Goal: Task Accomplishment & Management: Use online tool/utility

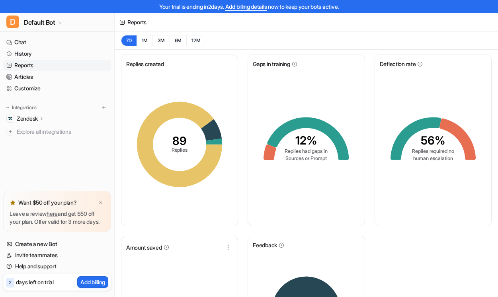
click at [31, 53] on link "History" at bounding box center [57, 53] width 108 height 11
click at [22, 41] on link "Chat" at bounding box center [57, 42] width 108 height 11
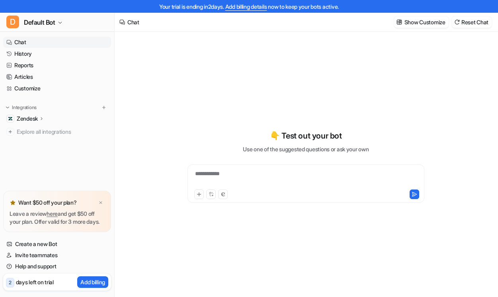
click at [34, 121] on p "Zendesk" at bounding box center [27, 119] width 21 height 8
type textarea "**********"
click at [28, 119] on p "Zendesk" at bounding box center [27, 119] width 21 height 8
click at [26, 132] on p "Zendesk" at bounding box center [27, 131] width 21 height 8
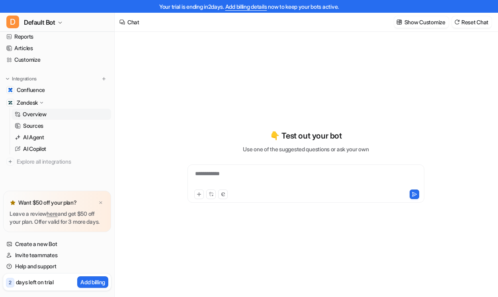
scroll to position [30, 0]
click at [31, 89] on span "Confluence" at bounding box center [31, 88] width 28 height 8
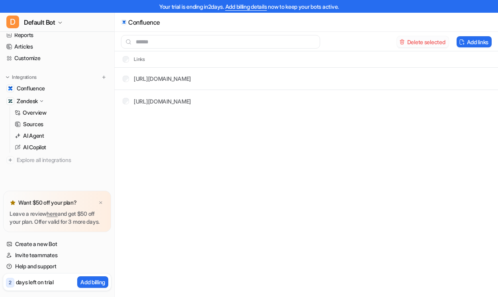
click at [435, 43] on button "Delete selected" at bounding box center [423, 41] width 52 height 11
click at [30, 137] on p "AI Agent" at bounding box center [33, 136] width 21 height 8
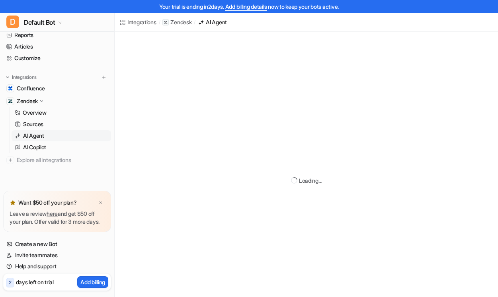
scroll to position [29, 0]
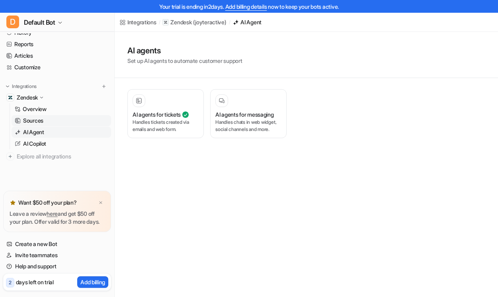
click at [32, 117] on p "Sources" at bounding box center [33, 121] width 20 height 8
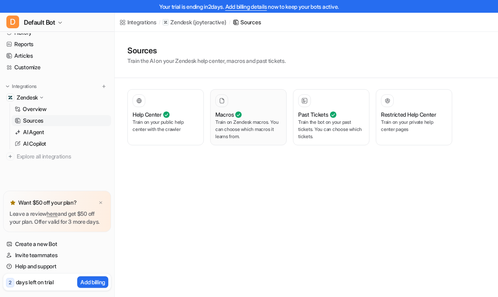
click at [268, 117] on div "Macros" at bounding box center [248, 114] width 66 height 8
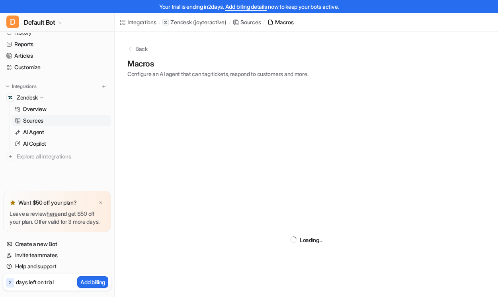
click at [225, 101] on div "Loading..." at bounding box center [307, 239] width 384 height 297
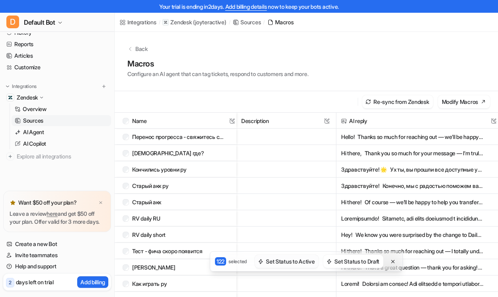
click at [292, 263] on button "Set Status to Active" at bounding box center [287, 261] width 64 height 13
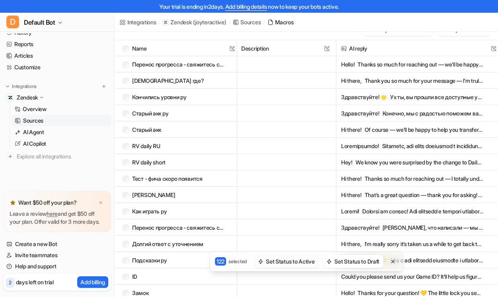
click at [279, 262] on button "Set Status to Active" at bounding box center [287, 261] width 64 height 13
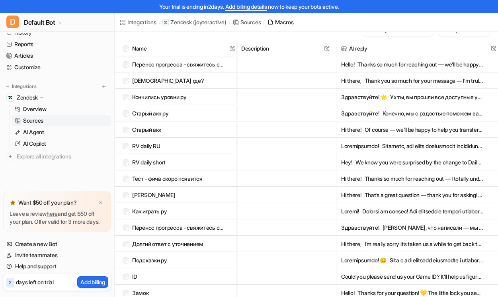
click at [122, 96] on span "Кончились уровни ру" at bounding box center [179, 97] width 116 height 16
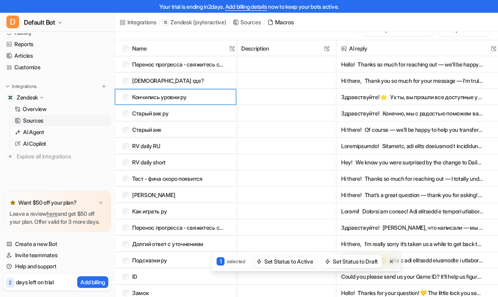
click at [282, 263] on button "Set Status to Active" at bounding box center [285, 261] width 64 height 13
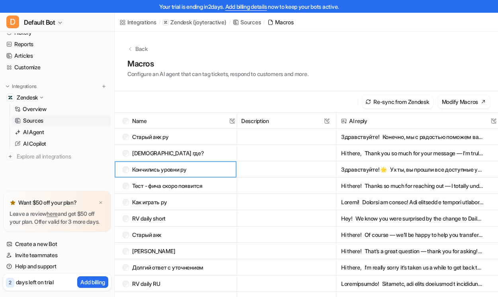
click at [134, 49] on div "Back" at bounding box center [306, 49] width 358 height 8
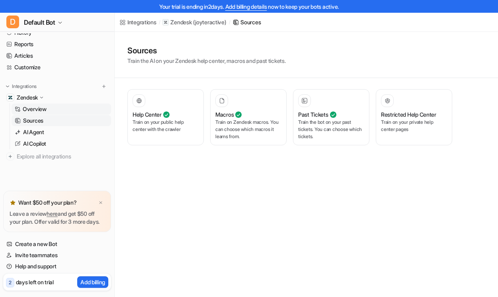
click at [32, 105] on p "Overview" at bounding box center [35, 109] width 24 height 8
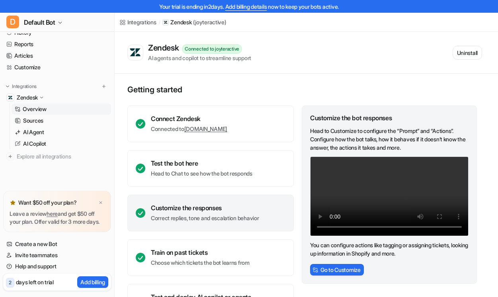
scroll to position [35, 0]
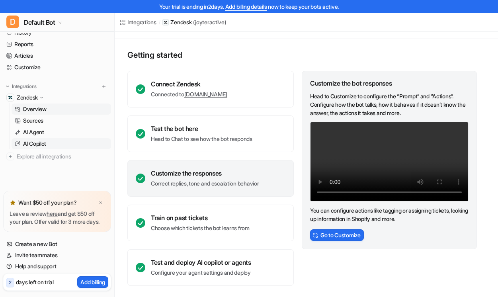
click at [38, 140] on p "AI Copilot" at bounding box center [34, 144] width 23 height 8
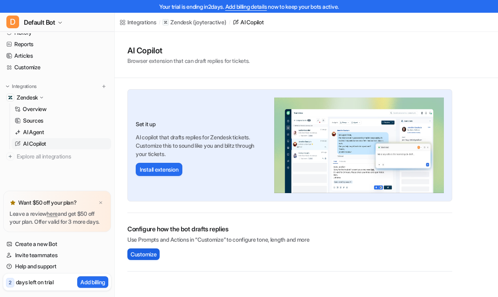
click at [152, 253] on span "Customize" at bounding box center [144, 254] width 26 height 8
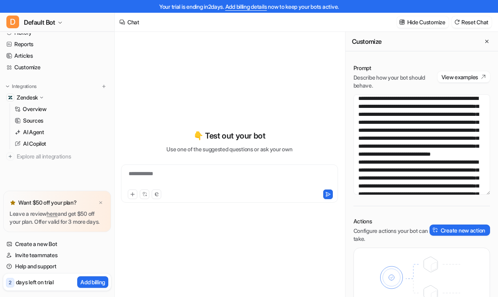
scroll to position [65, 0]
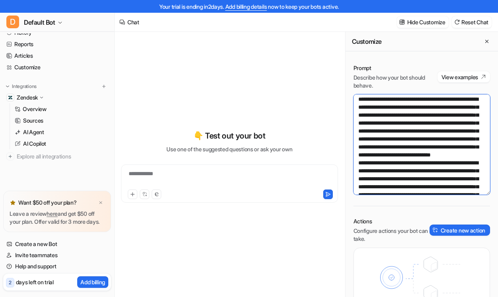
drag, startPoint x: 430, startPoint y: 114, endPoint x: 387, endPoint y: 112, distance: 42.6
click at [387, 112] on textarea at bounding box center [422, 144] width 137 height 100
drag, startPoint x: 415, startPoint y: 123, endPoint x: 411, endPoint y: 121, distance: 4.3
click at [411, 121] on textarea at bounding box center [422, 144] width 137 height 100
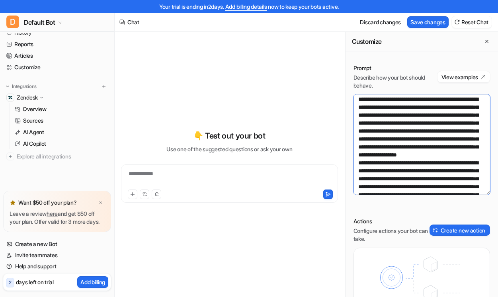
drag, startPoint x: 413, startPoint y: 122, endPoint x: 424, endPoint y: 113, distance: 14.7
click at [424, 113] on textarea at bounding box center [422, 144] width 137 height 100
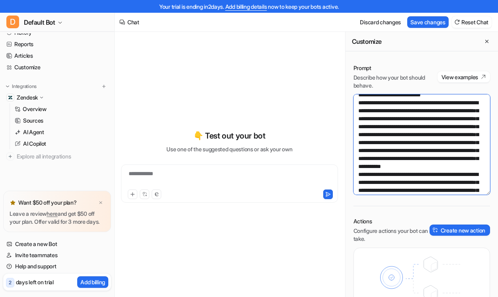
scroll to position [119, 0]
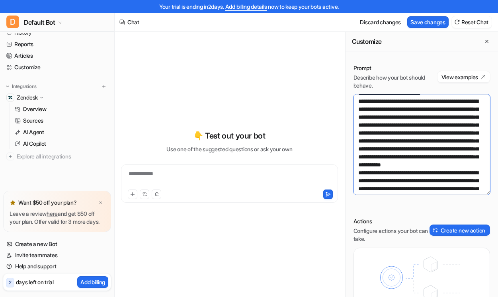
drag, startPoint x: 448, startPoint y: 127, endPoint x: 423, endPoint y: 117, distance: 27.4
click at [423, 117] on textarea at bounding box center [422, 144] width 137 height 100
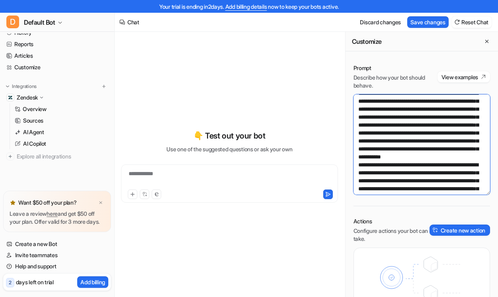
drag, startPoint x: 468, startPoint y: 124, endPoint x: 363, endPoint y: 127, distance: 104.8
click at [363, 127] on textarea at bounding box center [422, 144] width 137 height 100
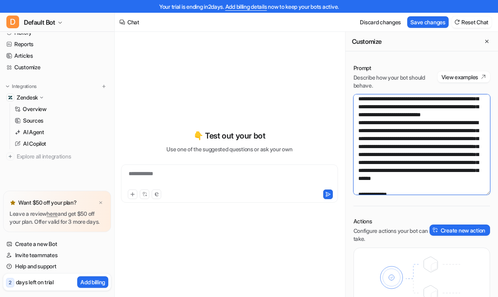
scroll to position [157, 0]
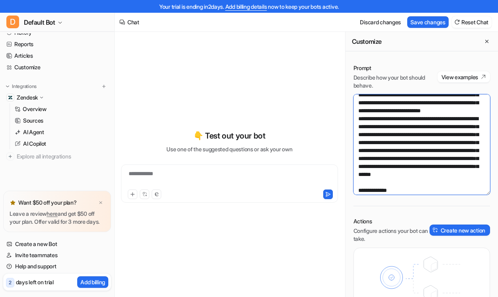
drag, startPoint x: 434, startPoint y: 159, endPoint x: 415, endPoint y: 117, distance: 45.7
click at [415, 117] on textarea at bounding box center [422, 144] width 137 height 100
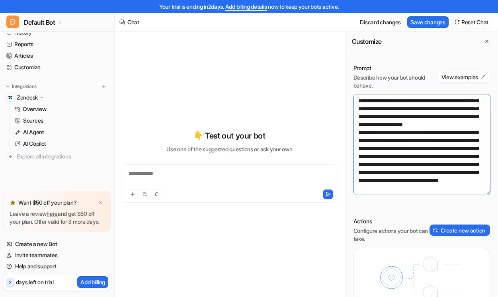
scroll to position [336, 0]
drag, startPoint x: 462, startPoint y: 189, endPoint x: 352, endPoint y: 121, distance: 128.9
click at [352, 121] on div "Prompt Describe how your bot should behave. View examples Actions Configure act…" at bounding box center [422, 198] width 153 height 284
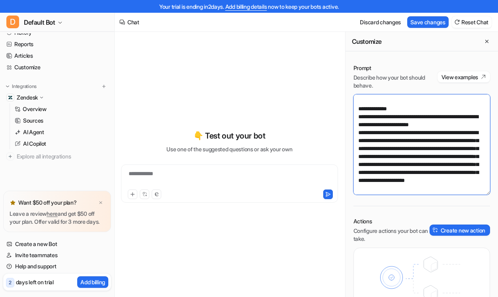
scroll to position [279, 0]
type textarea "**********"
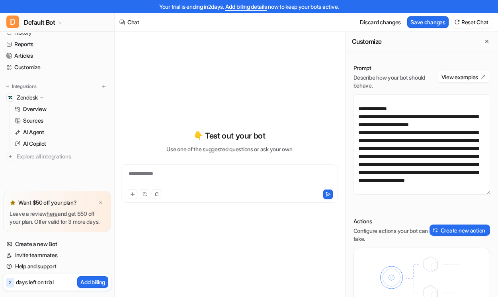
click at [211, 179] on div "**********" at bounding box center [229, 179] width 213 height 18
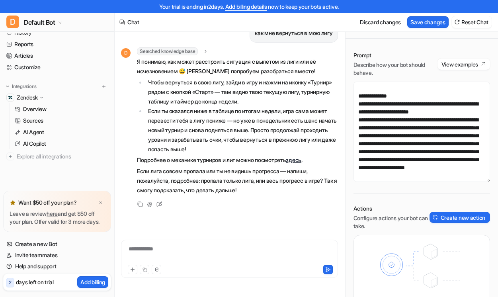
scroll to position [0, 0]
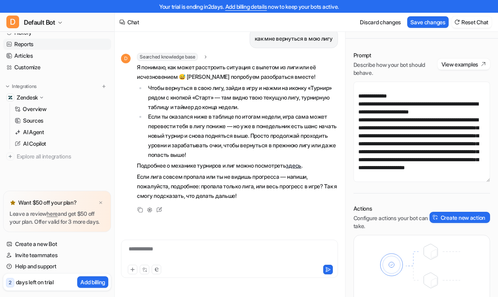
click at [29, 39] on link "Reports" at bounding box center [57, 44] width 108 height 11
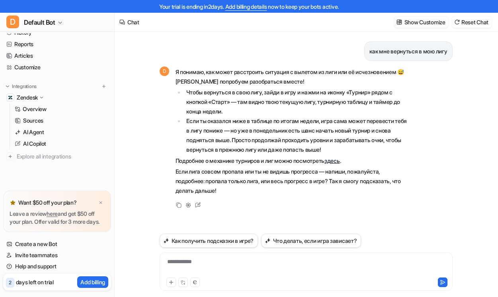
click at [418, 25] on p "Show Customize" at bounding box center [425, 22] width 41 height 8
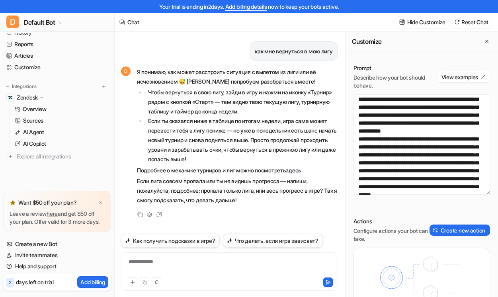
scroll to position [165, 0]
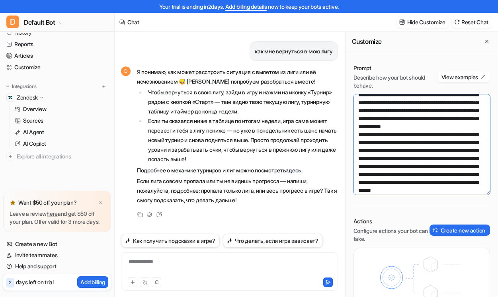
drag, startPoint x: 429, startPoint y: 176, endPoint x: 400, endPoint y: 134, distance: 50.7
click at [400, 134] on textarea at bounding box center [422, 144] width 137 height 100
click at [428, 166] on textarea at bounding box center [422, 144] width 137 height 100
drag, startPoint x: 424, startPoint y: 157, endPoint x: 397, endPoint y: 131, distance: 37.2
click at [397, 131] on textarea at bounding box center [422, 144] width 137 height 100
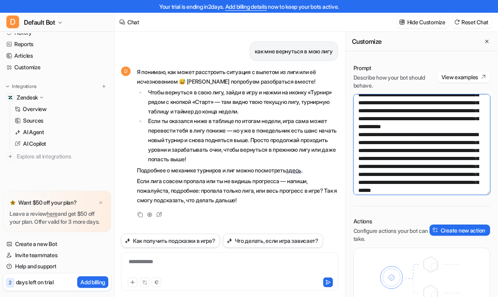
click at [439, 164] on textarea at bounding box center [422, 144] width 137 height 100
drag, startPoint x: 422, startPoint y: 159, endPoint x: 396, endPoint y: 133, distance: 36.0
click at [396, 133] on textarea at bounding box center [422, 144] width 137 height 100
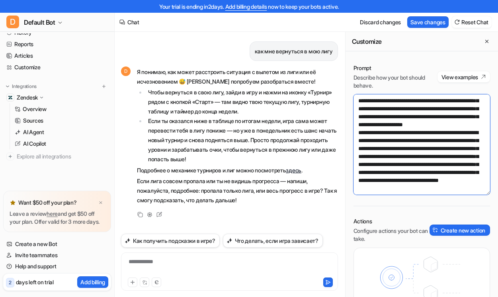
scroll to position [382, 0]
drag, startPoint x: 453, startPoint y: 184, endPoint x: 352, endPoint y: 118, distance: 120.8
click at [352, 118] on div "Prompt Describe how your bot should behave. View examples Actions Configure act…" at bounding box center [422, 198] width 153 height 284
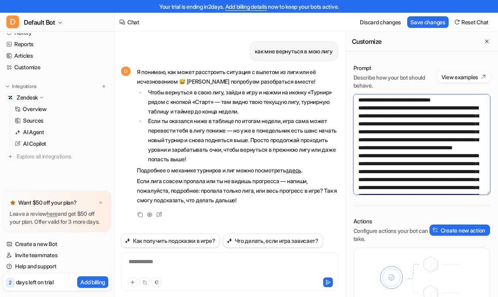
scroll to position [118, 0]
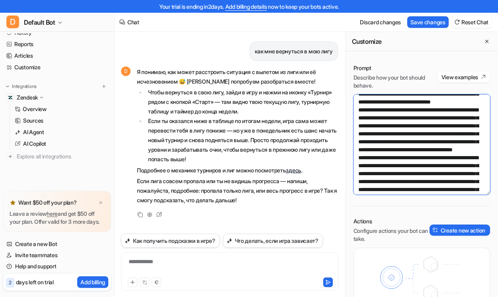
drag, startPoint x: 468, startPoint y: 140, endPoint x: 363, endPoint y: 142, distance: 105.2
click at [363, 142] on textarea at bounding box center [422, 144] width 137 height 100
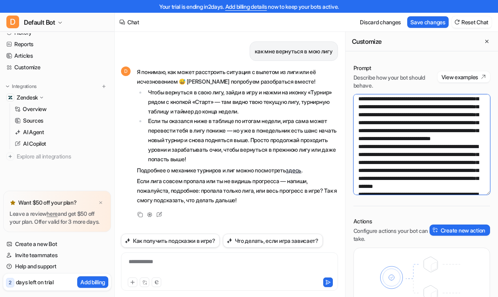
scroll to position [80, 0]
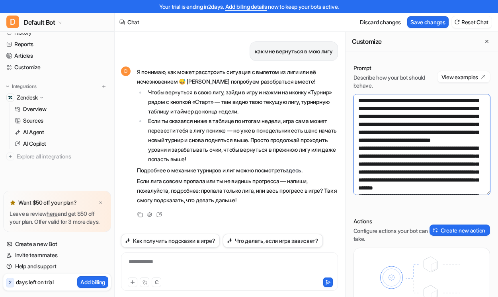
drag, startPoint x: 429, startPoint y: 174, endPoint x: 423, endPoint y: 162, distance: 14.1
click at [423, 162] on textarea at bounding box center [422, 144] width 137 height 100
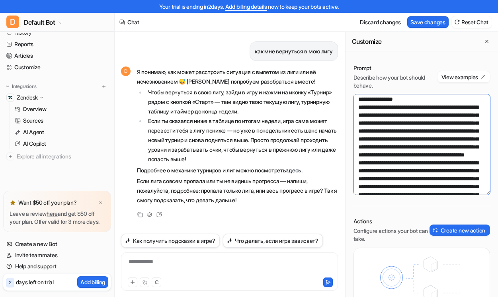
scroll to position [53, 0]
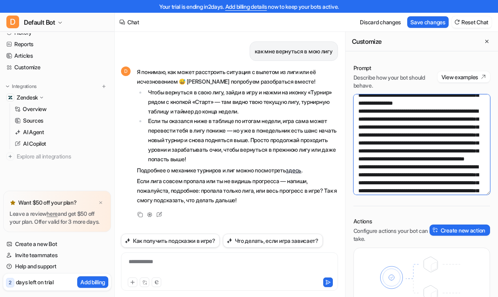
drag, startPoint x: 454, startPoint y: 134, endPoint x: 470, endPoint y: 124, distance: 18.7
click at [470, 124] on textarea at bounding box center [422, 144] width 137 height 100
click at [418, 155] on textarea at bounding box center [422, 144] width 137 height 100
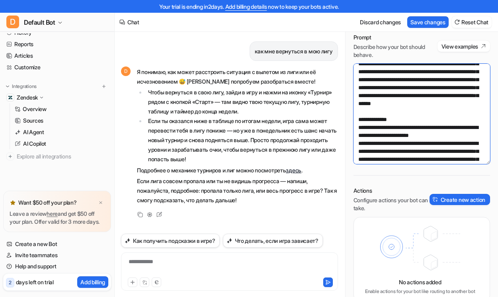
scroll to position [188, 0]
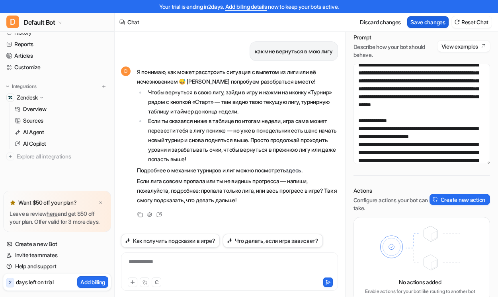
click at [423, 25] on button "Save changes" at bounding box center [427, 22] width 41 height 12
click at [200, 243] on button "Как получить подсказки в игре?" at bounding box center [170, 241] width 99 height 14
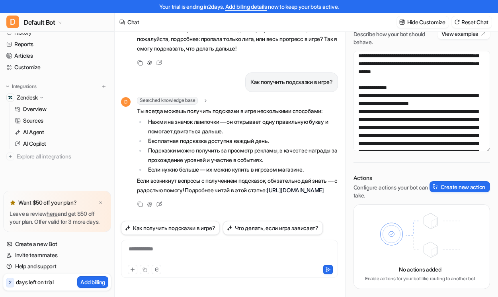
scroll to position [213, 0]
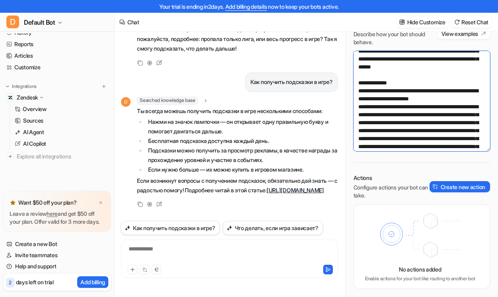
click at [405, 116] on textarea at bounding box center [422, 101] width 137 height 100
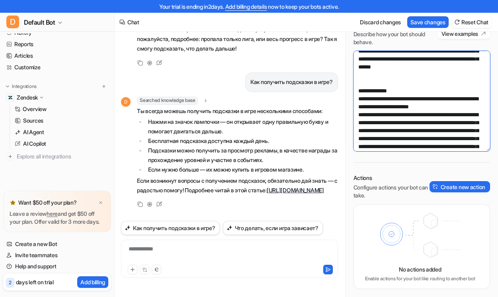
scroll to position [221, 0]
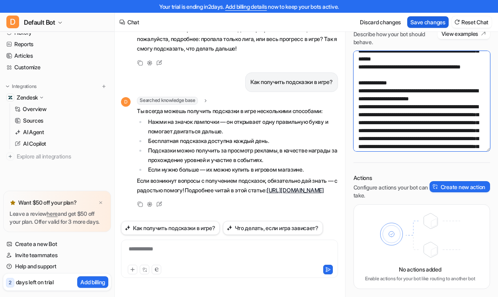
type textarea "**********"
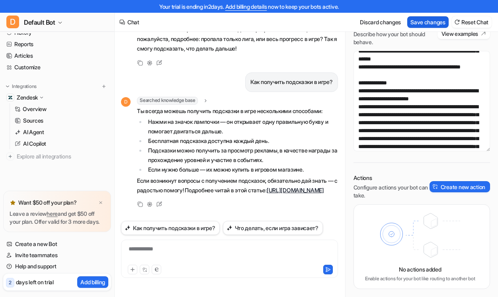
click at [432, 19] on button "Save changes" at bounding box center [427, 22] width 41 height 12
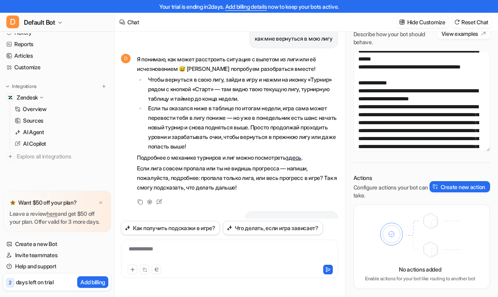
scroll to position [0, 0]
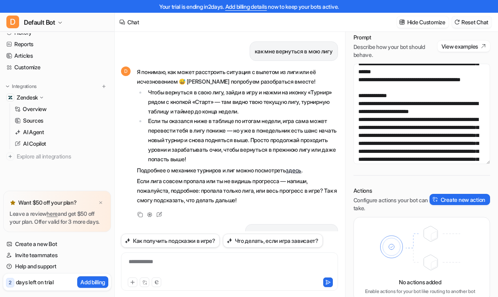
click at [464, 20] on button "Reset Chat" at bounding box center [472, 22] width 40 height 12
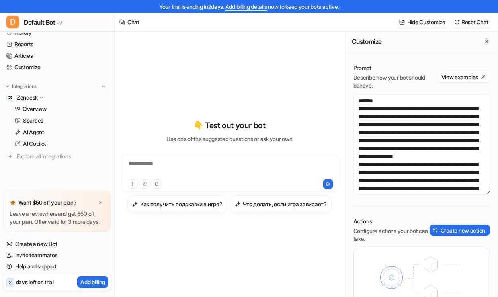
click at [173, 168] on div "**********" at bounding box center [229, 168] width 213 height 18
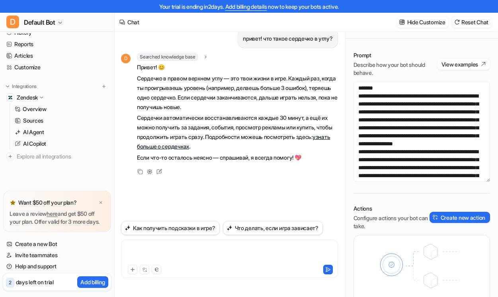
click at [145, 249] on div at bounding box center [229, 254] width 213 height 18
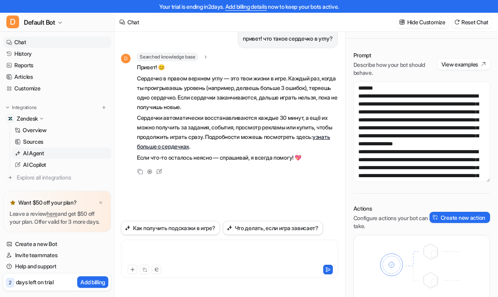
scroll to position [0, 0]
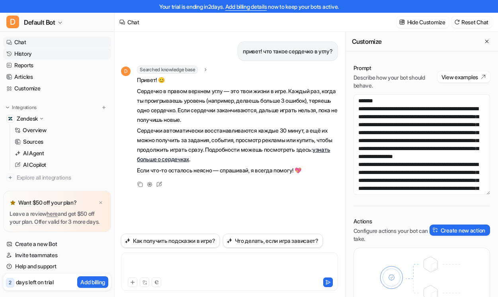
click at [27, 54] on link "History" at bounding box center [57, 53] width 108 height 11
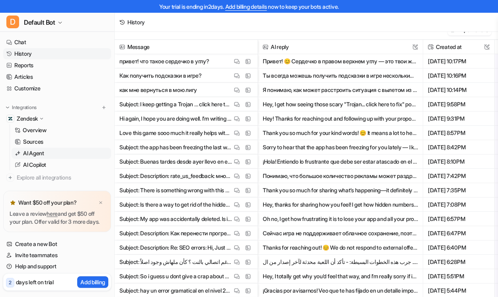
click at [38, 152] on p "AI Agent" at bounding box center [33, 153] width 21 height 8
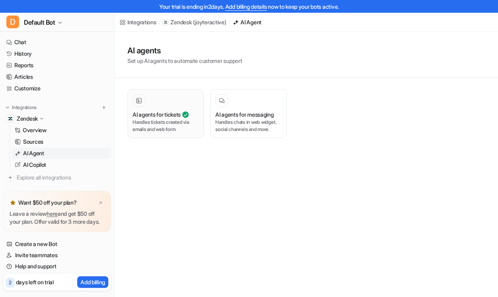
click at [171, 112] on h3 "AI agents for tickets" at bounding box center [157, 114] width 48 height 8
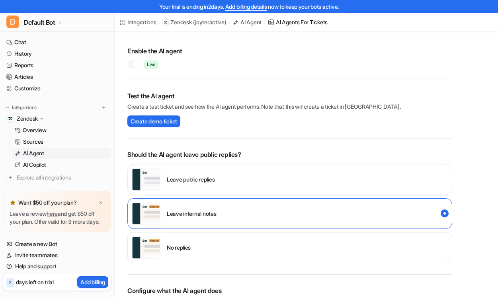
scroll to position [241, 0]
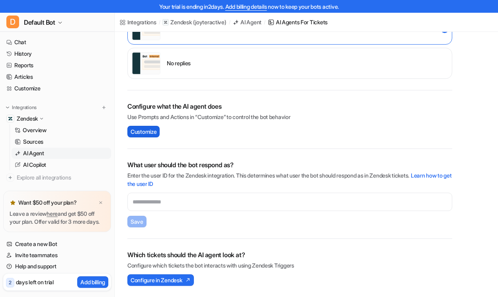
click at [149, 130] on span "Customize" at bounding box center [144, 131] width 26 height 8
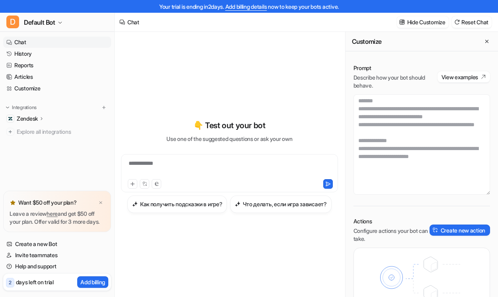
scroll to position [215, 0]
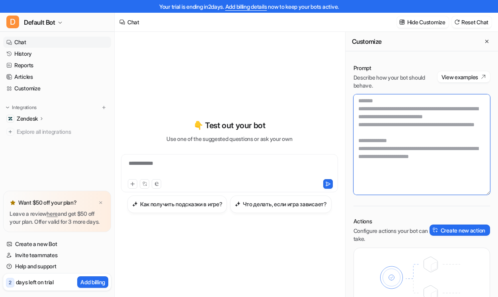
click at [480, 167] on textarea at bounding box center [422, 144] width 137 height 100
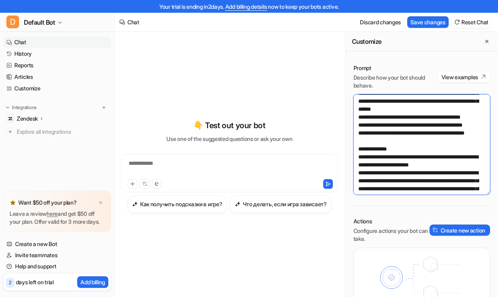
scroll to position [220, 0]
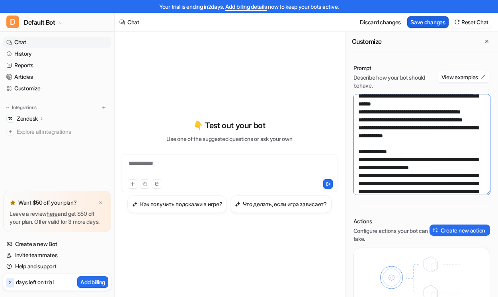
type textarea "**********"
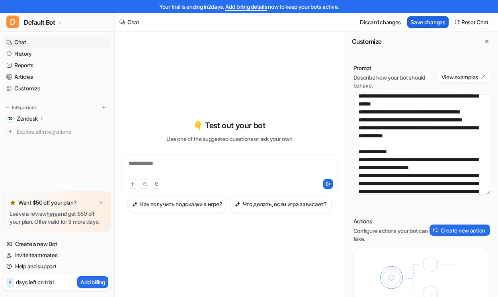
click at [435, 22] on button "Save changes" at bounding box center [427, 22] width 41 height 12
click at [166, 162] on div "**********" at bounding box center [229, 168] width 213 height 18
paste div
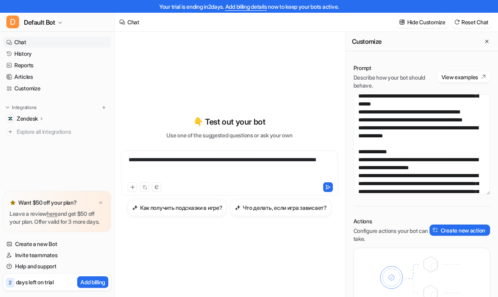
scroll to position [13, 0]
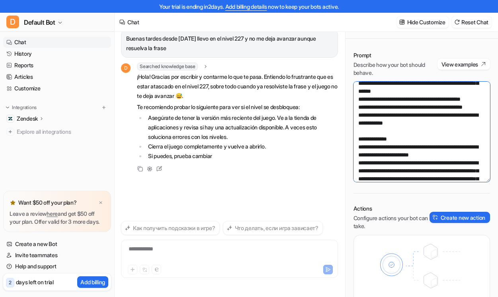
click at [384, 169] on textarea at bounding box center [422, 132] width 137 height 100
click at [0, 0] on lt-span "* ******" at bounding box center [0, 0] width 0 height 0
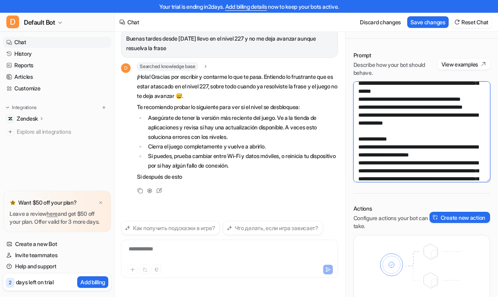
click at [386, 157] on textarea at bounding box center [422, 132] width 137 height 100
click at [0, 0] on lt-span "*******" at bounding box center [0, 0] width 0 height 0
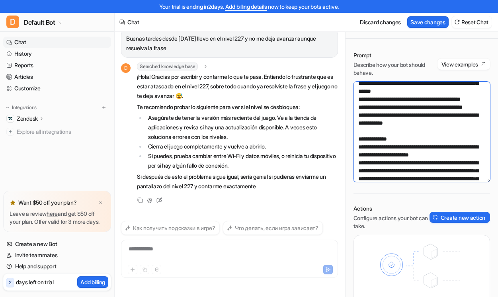
click at [443, 157] on textarea at bounding box center [422, 132] width 137 height 100
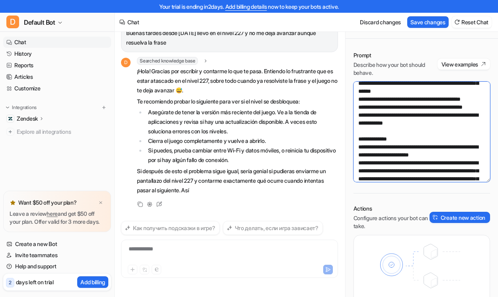
click at [0, 0] on lt-span "*******" at bounding box center [0, 0] width 0 height 0
click at [368, 180] on textarea at bounding box center [422, 132] width 137 height 100
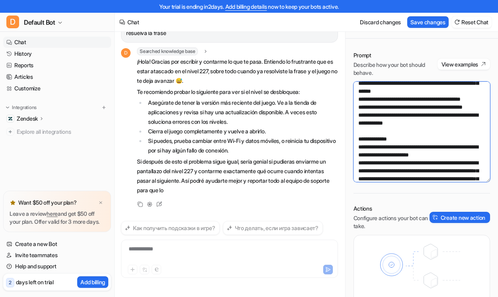
click at [0, 0] on lt-span "*******" at bounding box center [0, 0] width 0 height 0
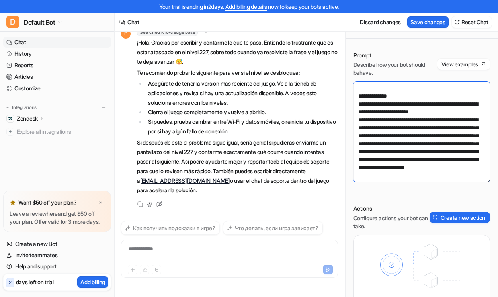
scroll to position [45, 0]
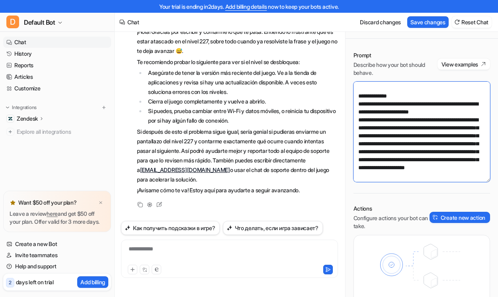
click at [435, 122] on textarea at bounding box center [422, 132] width 137 height 100
type textarea "**********"
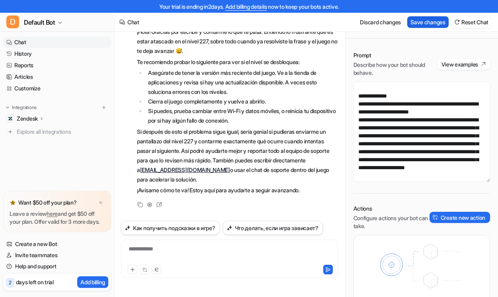
click at [429, 23] on button "Save changes" at bounding box center [427, 22] width 41 height 12
click at [472, 21] on button "Reset Chat" at bounding box center [472, 22] width 40 height 12
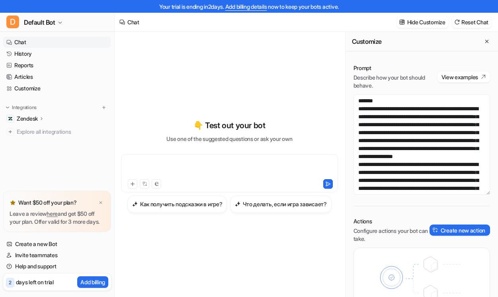
click at [165, 174] on div at bounding box center [229, 168] width 213 height 18
paste div
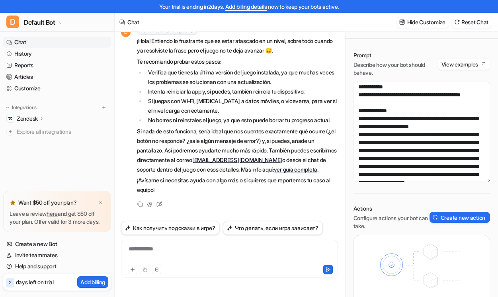
scroll to position [256, 0]
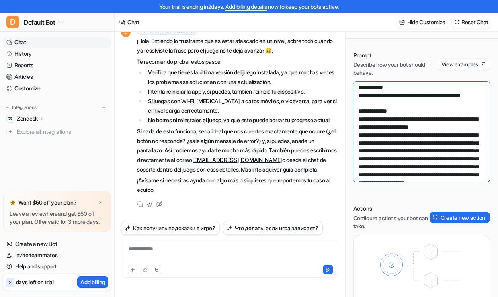
drag, startPoint x: 394, startPoint y: 158, endPoint x: 349, endPoint y: 109, distance: 66.3
click at [350, 109] on div "Prompt Describe how your bot should behave. View examples Actions Configure act…" at bounding box center [422, 185] width 153 height 284
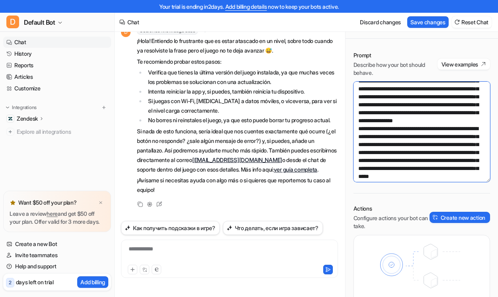
scroll to position [0, 0]
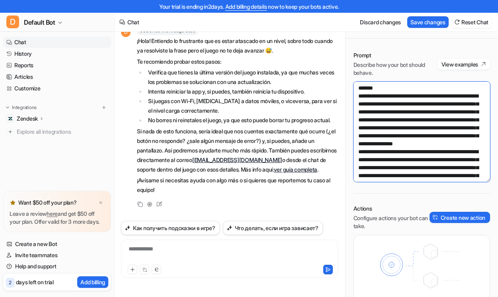
click at [386, 90] on textarea at bounding box center [422, 132] width 137 height 100
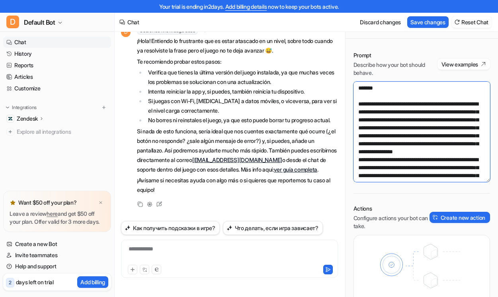
paste textarea "**********"
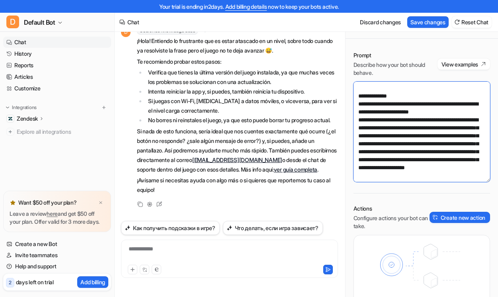
scroll to position [277, 0]
click at [411, 106] on textarea at bounding box center [422, 132] width 137 height 100
click at [381, 92] on textarea at bounding box center [422, 132] width 137 height 100
paste textarea "**********"
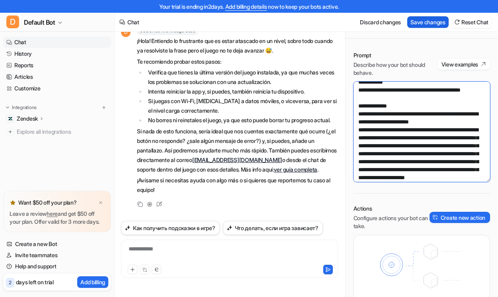
type textarea "**********"
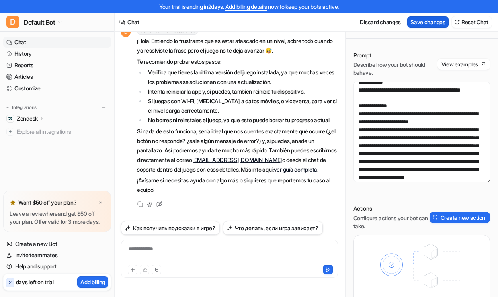
click at [428, 23] on button "Save changes" at bounding box center [427, 22] width 41 height 12
click at [459, 27] on button "Reset Chat" at bounding box center [472, 22] width 40 height 12
click at [460, 25] on button "Reset Chat" at bounding box center [472, 22] width 40 height 12
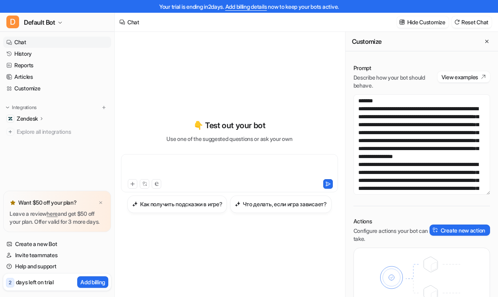
click at [163, 164] on div at bounding box center [229, 168] width 213 height 18
paste div
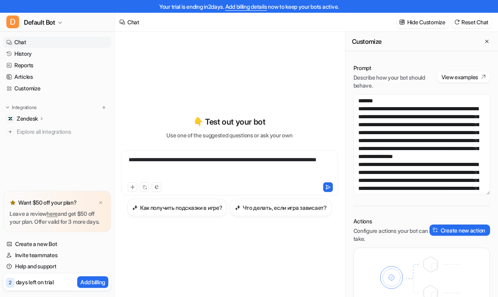
scroll to position [13, 0]
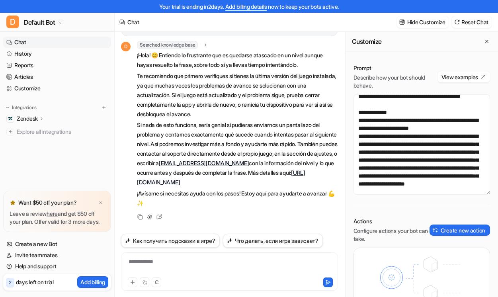
scroll to position [285, 0]
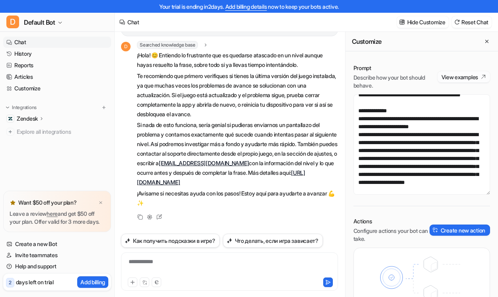
click at [456, 78] on button "View examples" at bounding box center [464, 76] width 53 height 11
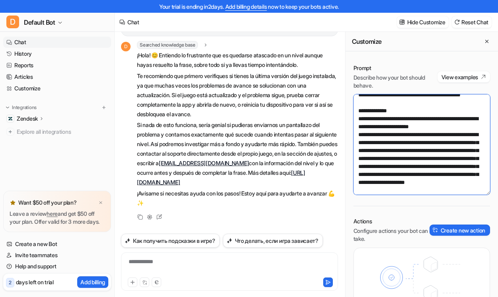
drag, startPoint x: 388, startPoint y: 101, endPoint x: 354, endPoint y: 100, distance: 33.9
click at [354, 101] on textarea at bounding box center [422, 144] width 137 height 100
paste textarea "**********"
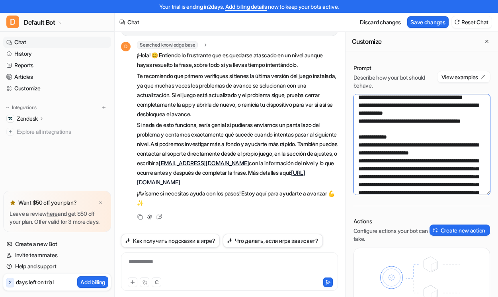
scroll to position [288, 0]
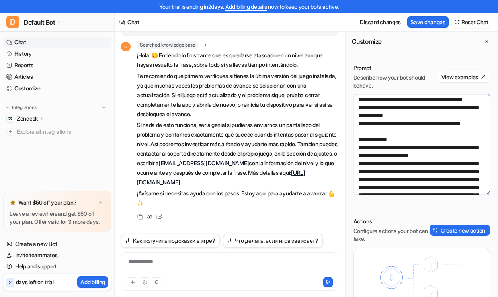
click at [358, 116] on textarea at bounding box center [422, 144] width 137 height 100
click at [356, 108] on textarea at bounding box center [422, 144] width 137 height 100
click at [355, 123] on textarea at bounding box center [422, 144] width 137 height 100
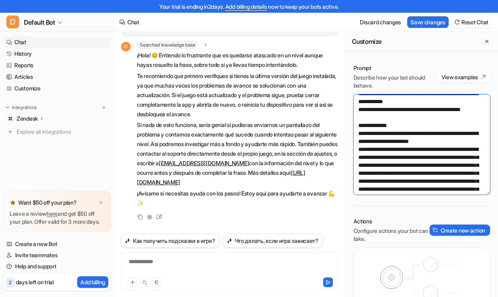
scroll to position [296, 0]
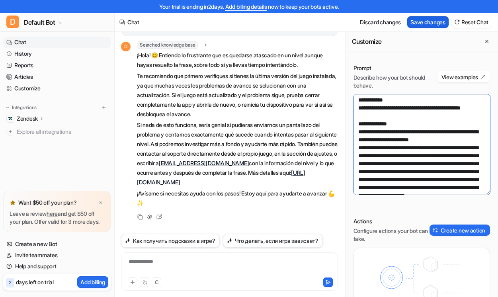
type textarea "**********"
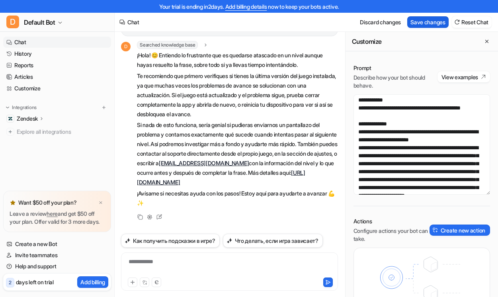
click at [437, 22] on button "Save changes" at bounding box center [427, 22] width 41 height 12
click at [449, 22] on div "Hide Customize Reset Chat" at bounding box center [444, 22] width 101 height 18
click at [461, 21] on button "Reset Chat" at bounding box center [472, 22] width 40 height 12
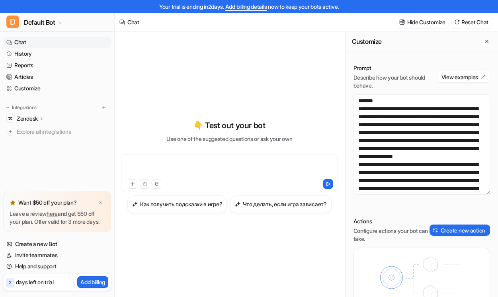
click at [190, 162] on div at bounding box center [229, 168] width 213 height 18
paste div
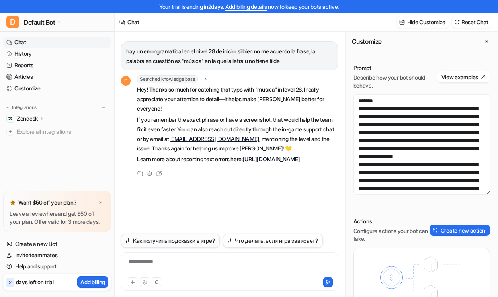
click at [209, 241] on button "Как получить подсказки в игре?" at bounding box center [170, 241] width 99 height 14
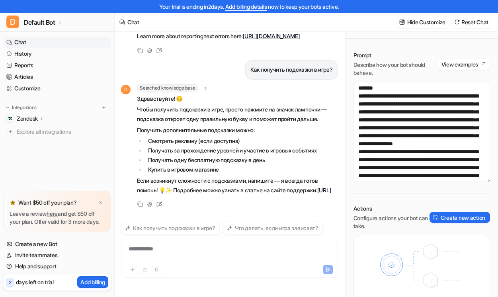
scroll to position [129, 0]
